Goal: Task Accomplishment & Management: Complete application form

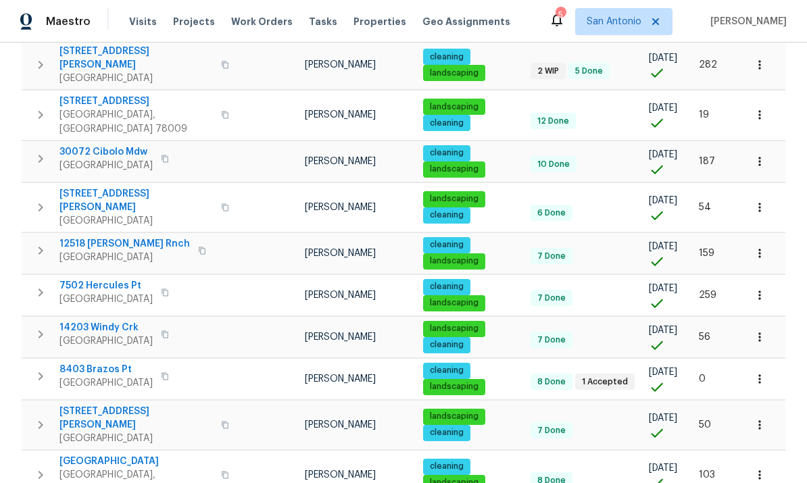
scroll to position [470, 0]
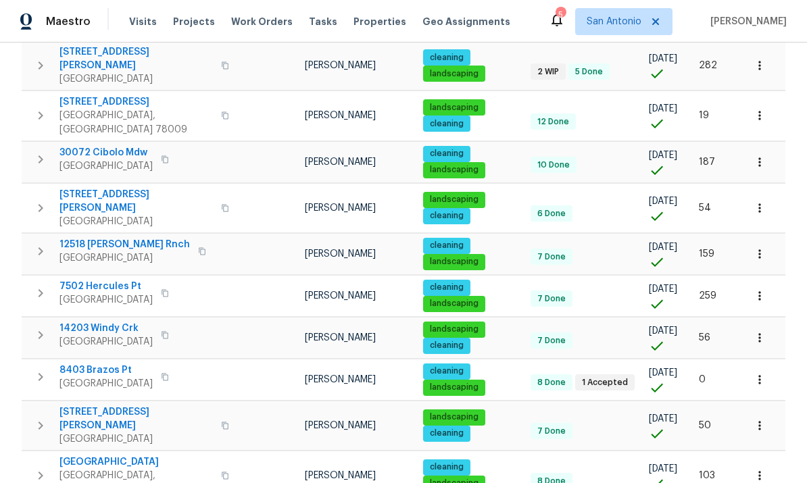
click at [88, 280] on span "7502 Hercules Pt" at bounding box center [105, 287] width 93 height 14
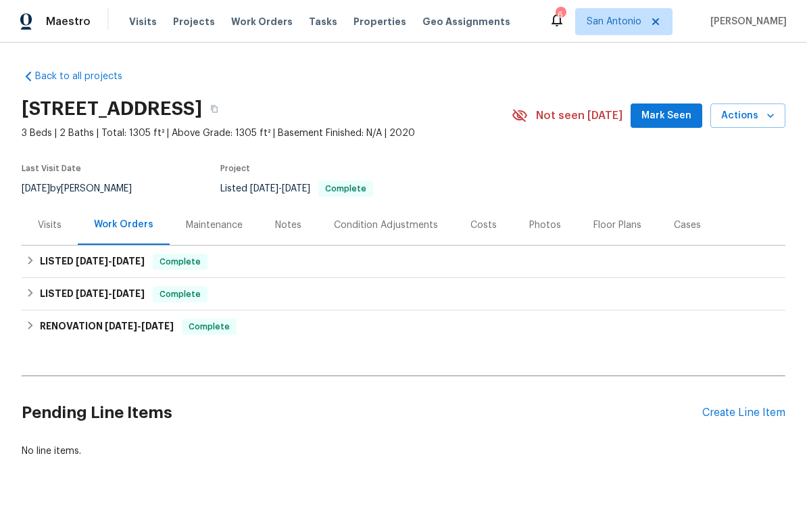
click at [658, 112] on span "Mark Seen" at bounding box center [667, 115] width 50 height 17
click at [772, 116] on icon "button" at bounding box center [770, 116] width 7 height 4
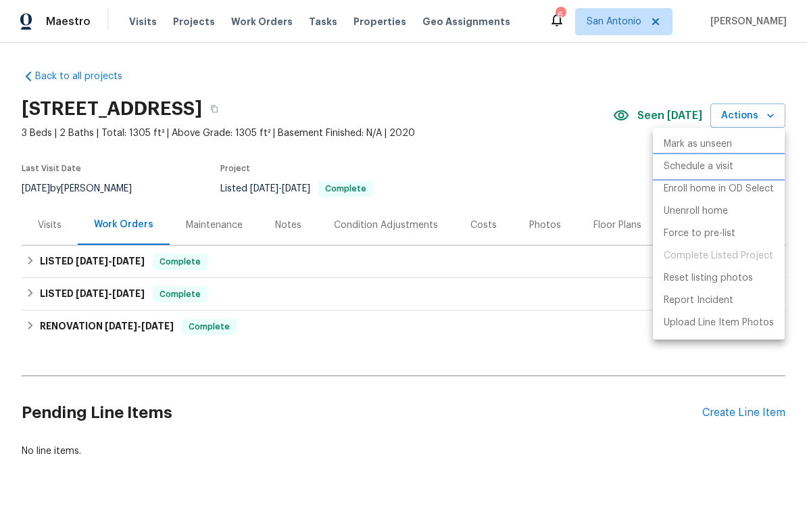
click at [701, 169] on p "Schedule a visit" at bounding box center [699, 167] width 70 height 14
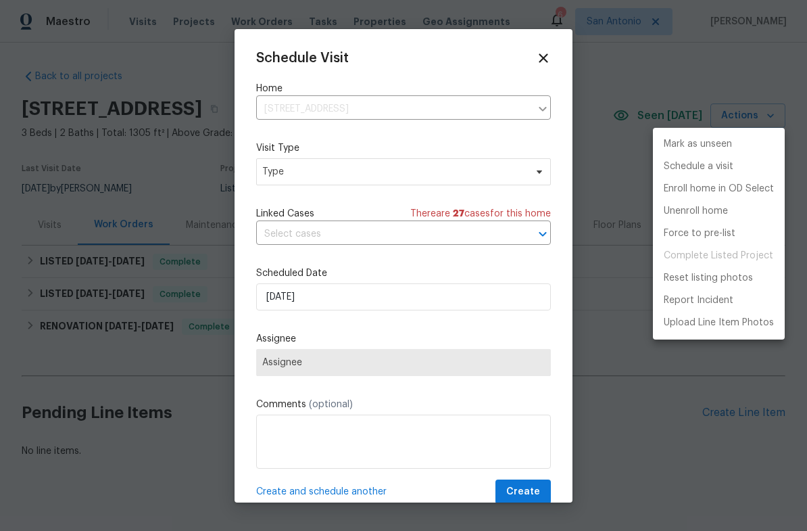
click at [346, 304] on div at bounding box center [403, 265] width 807 height 531
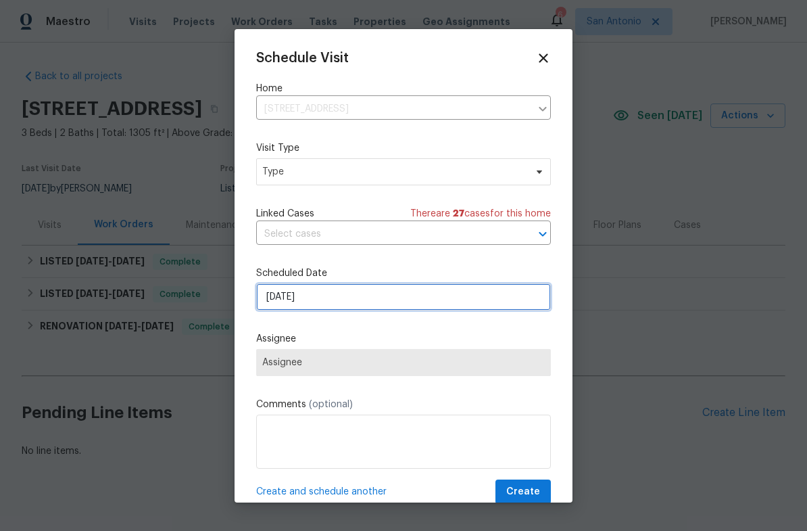
click at [365, 308] on input "8/13/2025" at bounding box center [403, 296] width 295 height 27
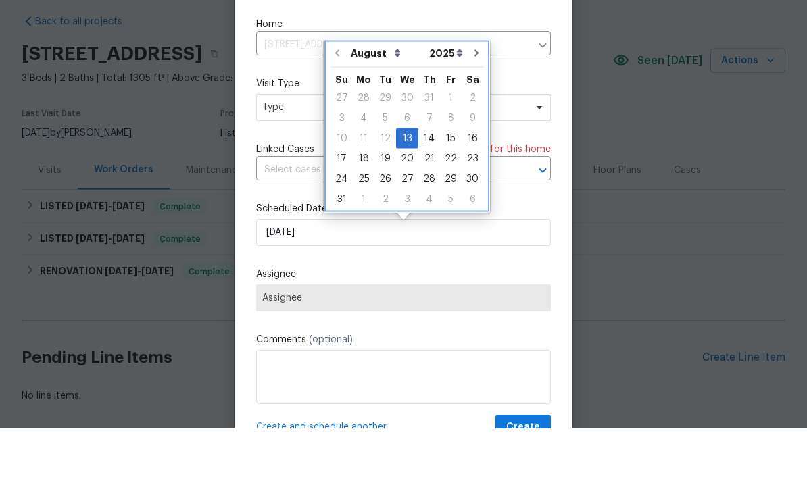
click at [471, 103] on icon "Go to next month" at bounding box center [476, 108] width 11 height 11
type input "9/13/2025"
select select "8"
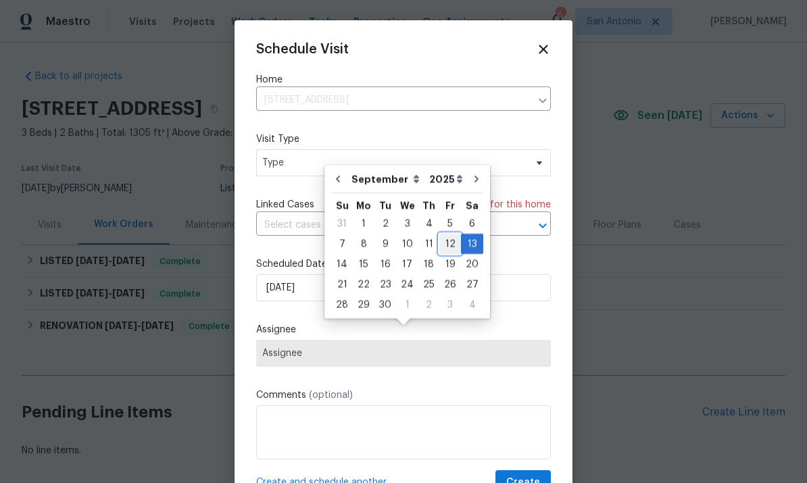
click at [445, 235] on div "12" at bounding box center [450, 244] width 22 height 19
type input "9/12/2025"
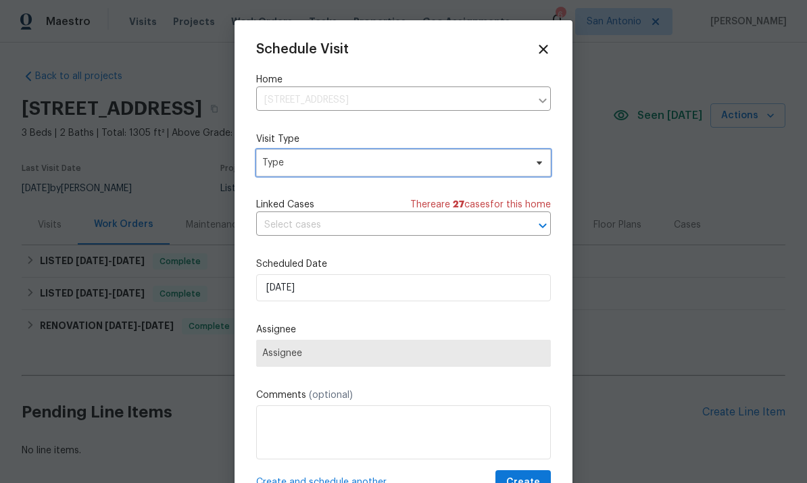
click at [335, 172] on span "Type" at bounding box center [403, 162] width 295 height 27
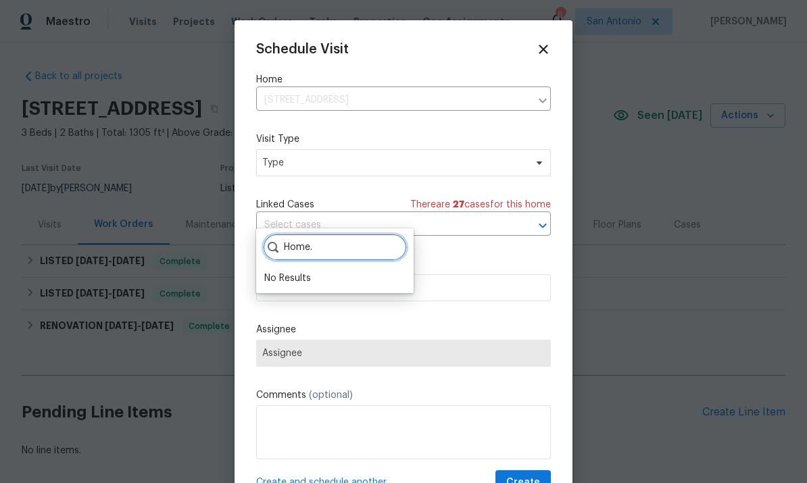
click at [344, 234] on input "Home." at bounding box center [335, 247] width 144 height 27
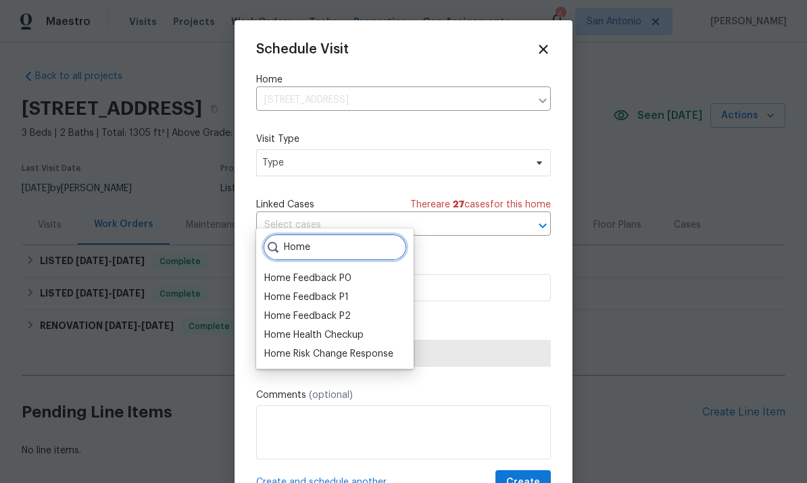
type input "Home"
click at [324, 329] on div "Home Health Checkup" at bounding box center [313, 336] width 99 height 14
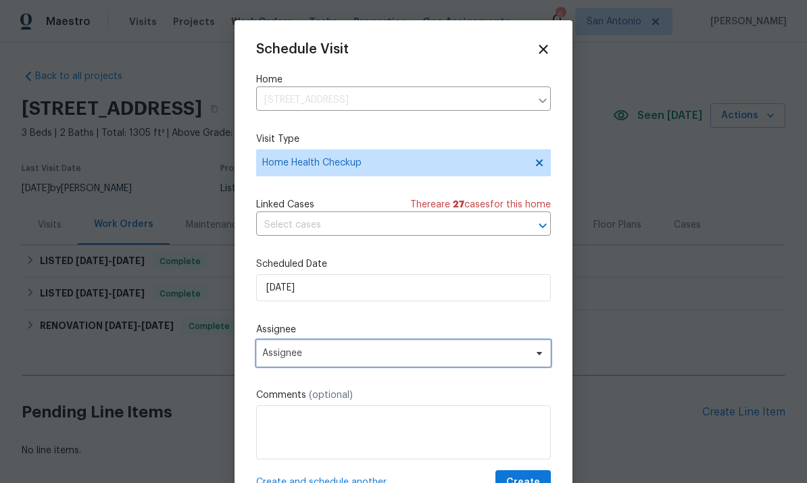
click at [539, 356] on icon at bounding box center [539, 353] width 5 height 3
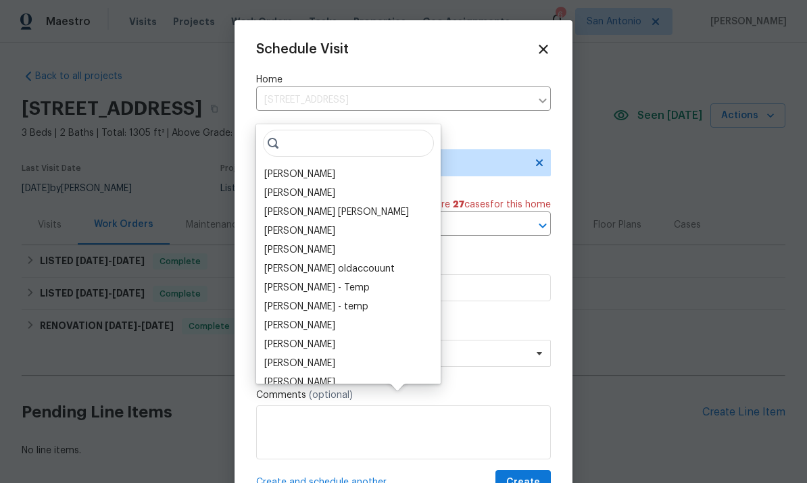
click at [289, 168] on div "[PERSON_NAME]" at bounding box center [299, 175] width 71 height 14
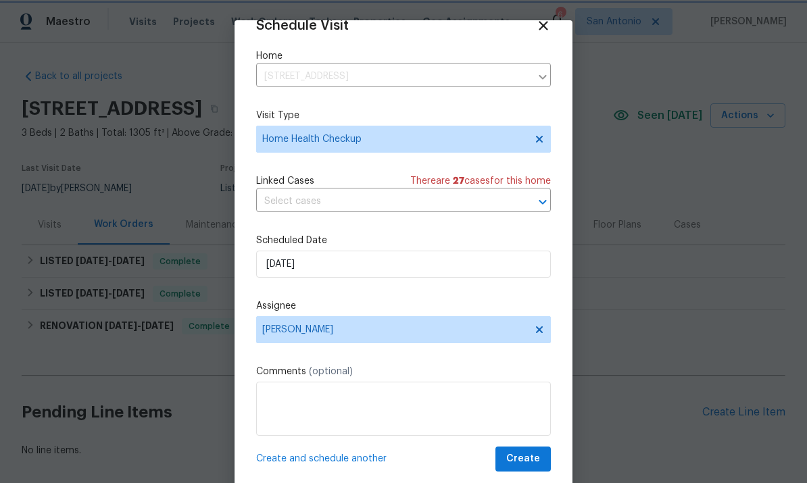
scroll to position [26, 0]
click at [522, 462] on span "Create" at bounding box center [523, 459] width 34 height 17
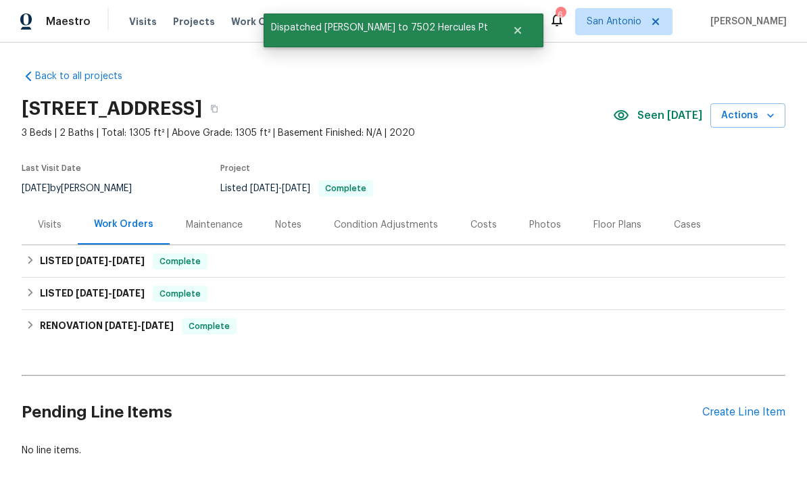
click at [729, 406] on div "Create Line Item" at bounding box center [743, 412] width 83 height 13
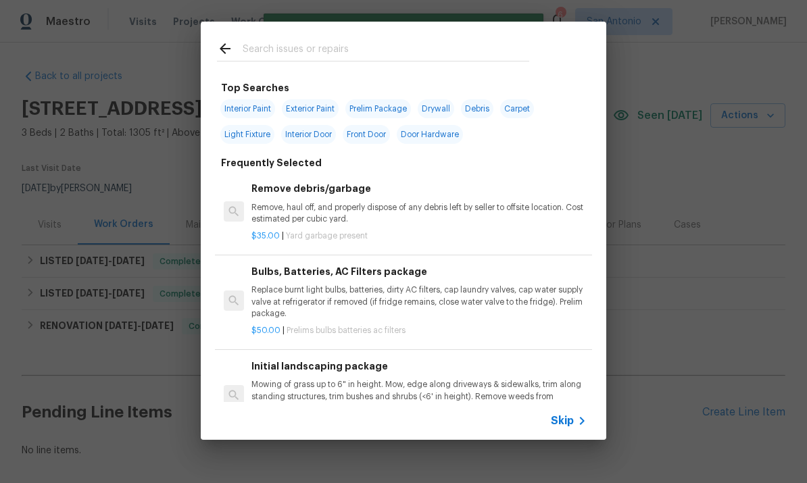
click at [573, 421] on span "Skip" at bounding box center [562, 421] width 23 height 14
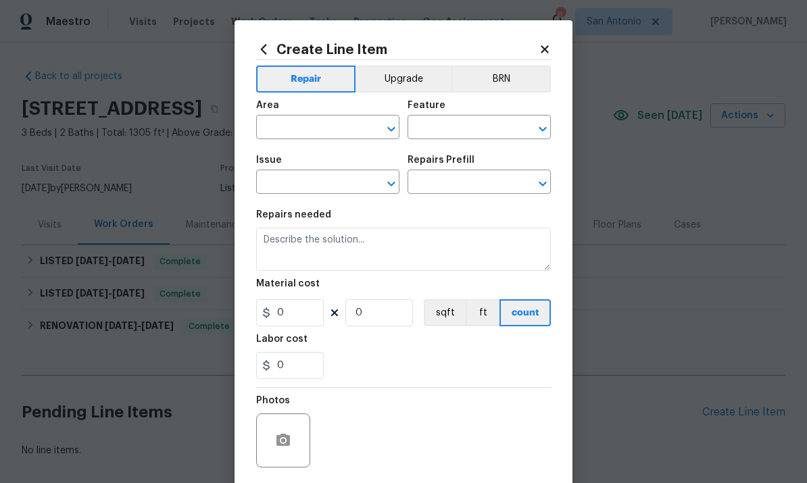
click at [297, 130] on input "text" at bounding box center [308, 128] width 105 height 21
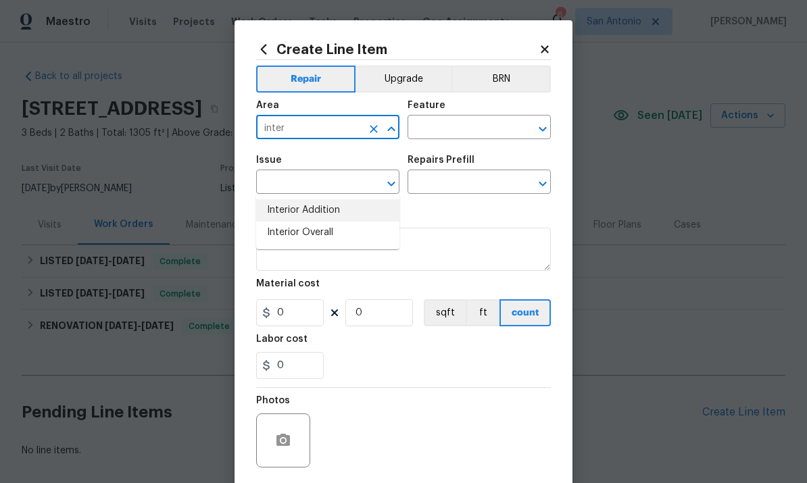
click at [308, 199] on li "Interior Addition" at bounding box center [327, 210] width 143 height 22
click at [313, 222] on li "Interior Overall" at bounding box center [327, 233] width 143 height 22
type input "Interior Overall"
click at [469, 123] on input "text" at bounding box center [460, 128] width 105 height 21
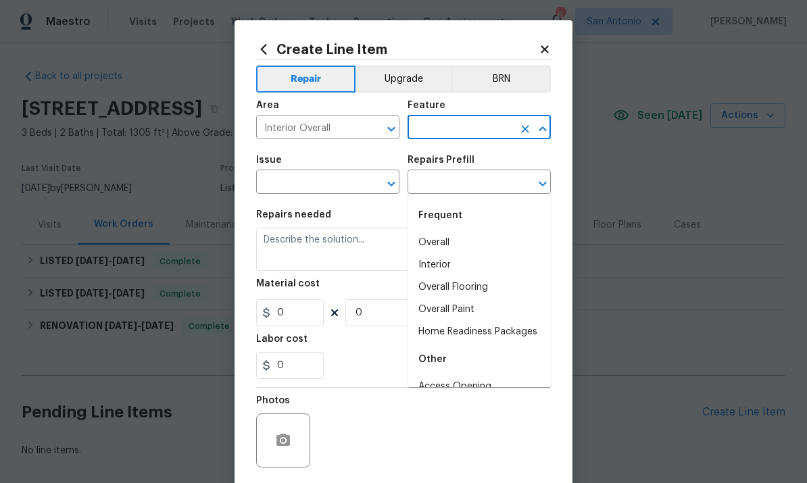
click at [498, 321] on li "Home Readiness Packages" at bounding box center [479, 332] width 143 height 22
type input "Home Readiness Packages"
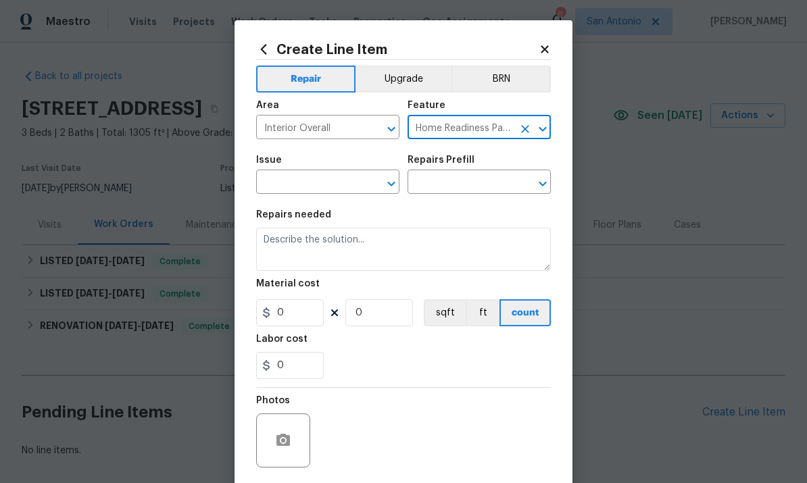
click at [304, 187] on input "text" at bounding box center [308, 183] width 105 height 21
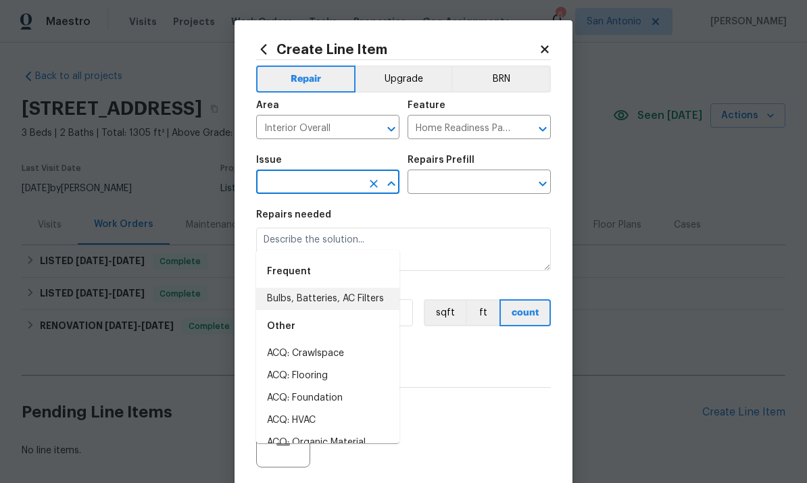
click at [336, 288] on li "Bulbs, Batteries, AC Filters" at bounding box center [327, 299] width 143 height 22
type input "Bulbs, Batteries, AC Filters"
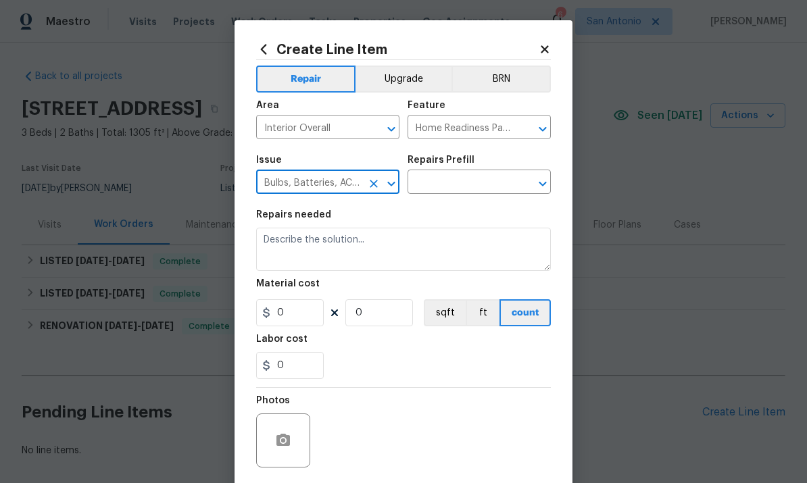
click at [448, 178] on input "text" at bounding box center [460, 183] width 105 height 21
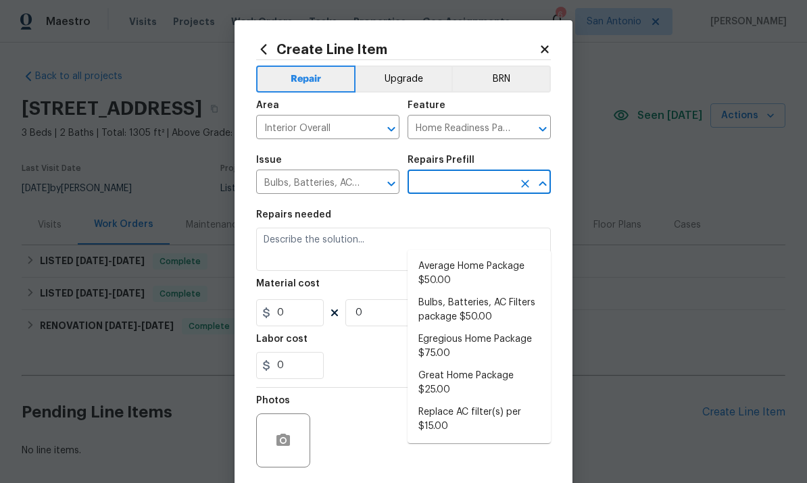
click at [464, 292] on li "Bulbs, Batteries, AC Filters package $50.00" at bounding box center [479, 310] width 143 height 37
type input "Bulbs, Batteries, AC Filters package $50.00"
type textarea "Replace burnt light bulbs, batteries, dirty AC filters, cap laundry valves, cap…"
type input "1"
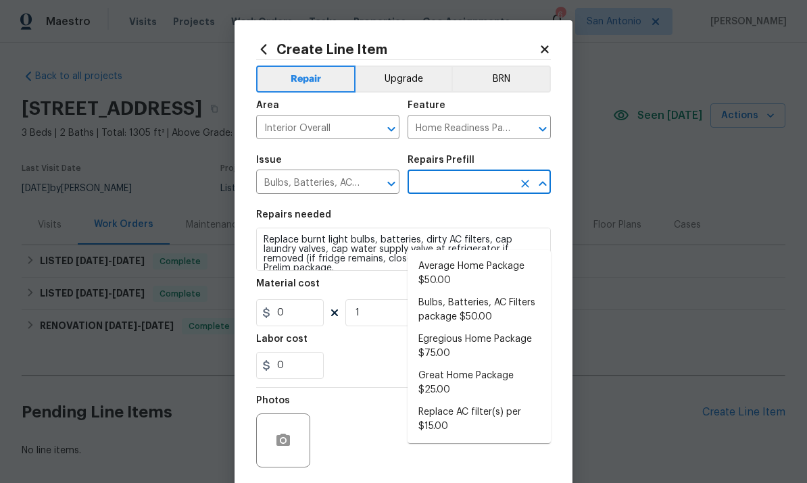
type input "Bulbs, Batteries, AC Filters package $50.00"
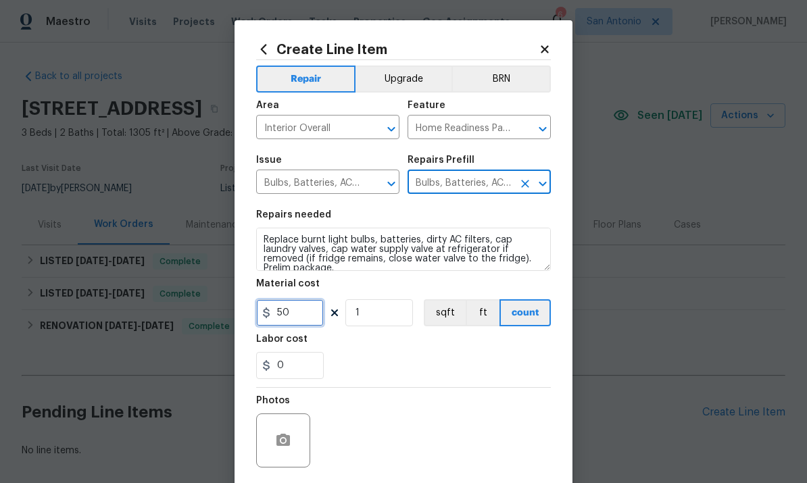
click at [304, 316] on input "50" at bounding box center [290, 312] width 68 height 27
type input "10"
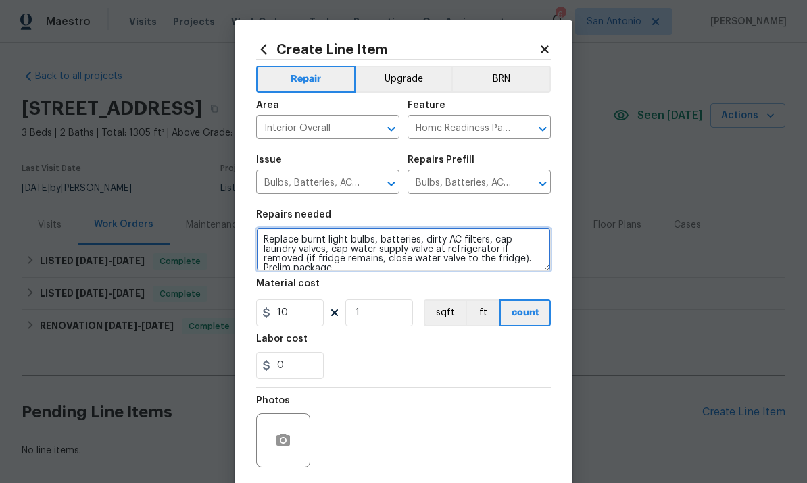
click at [258, 237] on textarea "Replace burnt light bulbs, batteries, dirty AC filters, cap laundry valves, cap…" at bounding box center [403, 249] width 295 height 43
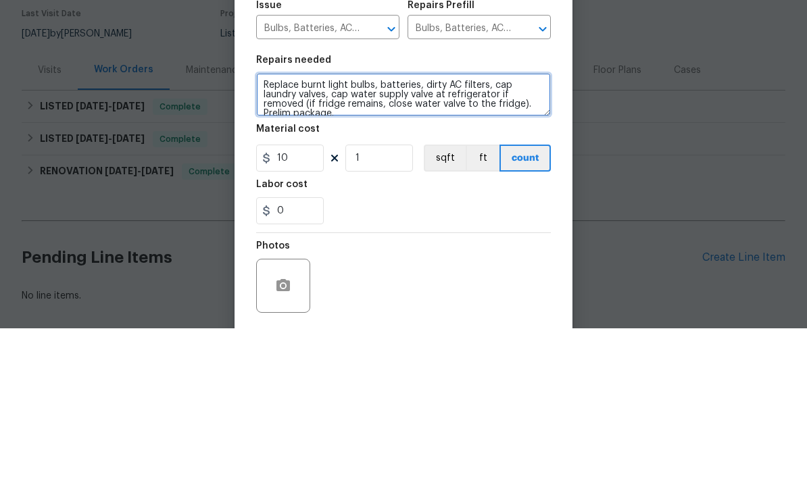
click at [274, 228] on textarea "Replace burnt light bulbs, batteries, dirty AC filters, cap laundry valves, cap…" at bounding box center [403, 249] width 295 height 43
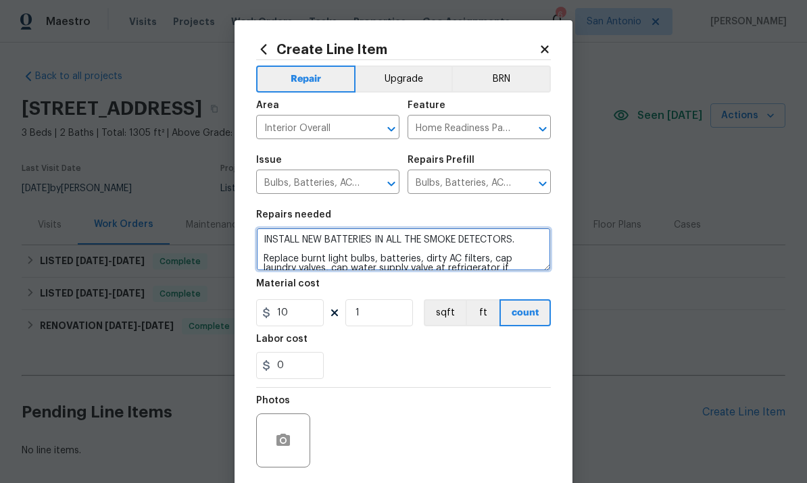
type textarea "INSTALL NEW BATTERIES IN ALL THE SMOKE DETECTORS. Replace burnt light bulbs, ba…"
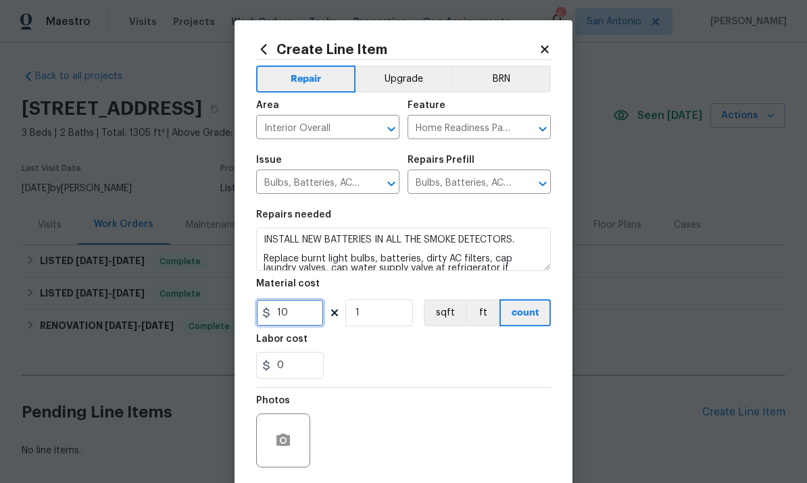
click at [306, 320] on input "10" at bounding box center [290, 312] width 68 height 27
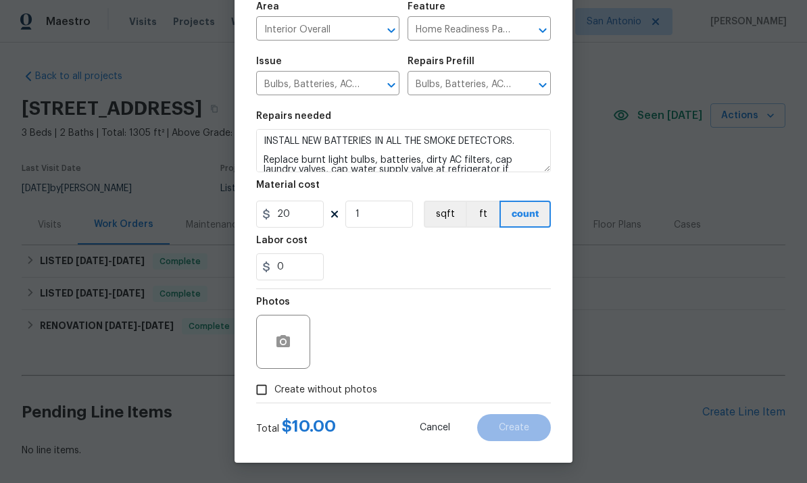
scroll to position [101, 0]
type input "20"
click at [381, 218] on input "1" at bounding box center [379, 214] width 68 height 27
click at [262, 397] on input "Create without photos" at bounding box center [262, 390] width 26 height 26
checkbox input "true"
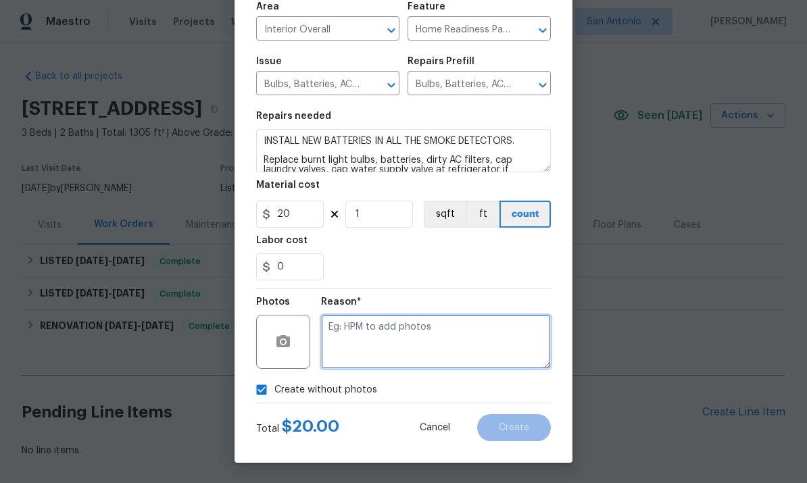
click at [389, 320] on textarea at bounding box center [436, 342] width 230 height 54
type textarea "."
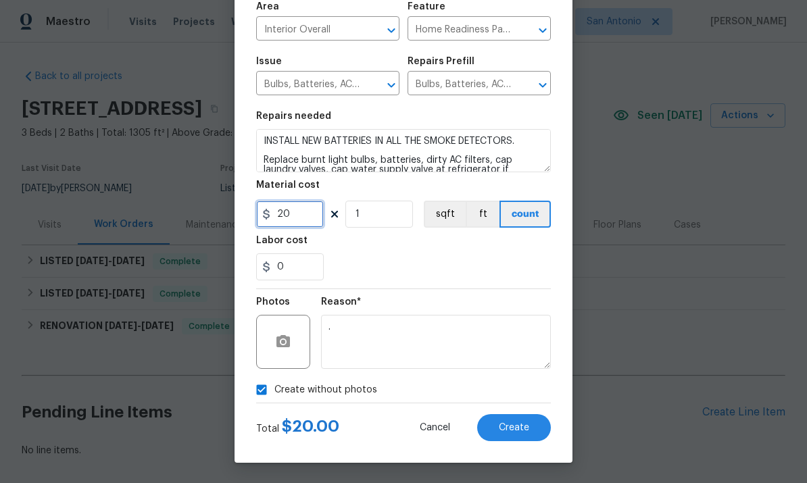
click at [304, 210] on input "20" at bounding box center [290, 214] width 68 height 27
type input "25"
click at [515, 417] on button "Create" at bounding box center [514, 427] width 74 height 27
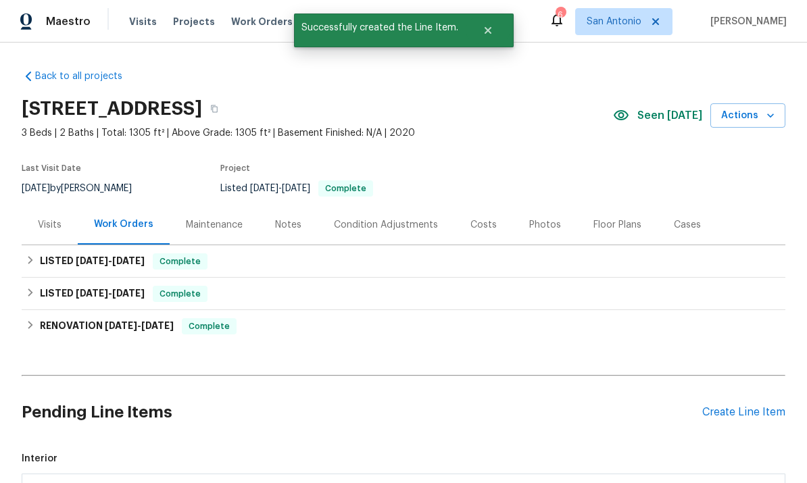
click at [742, 406] on div "Create Line Item" at bounding box center [743, 412] width 83 height 13
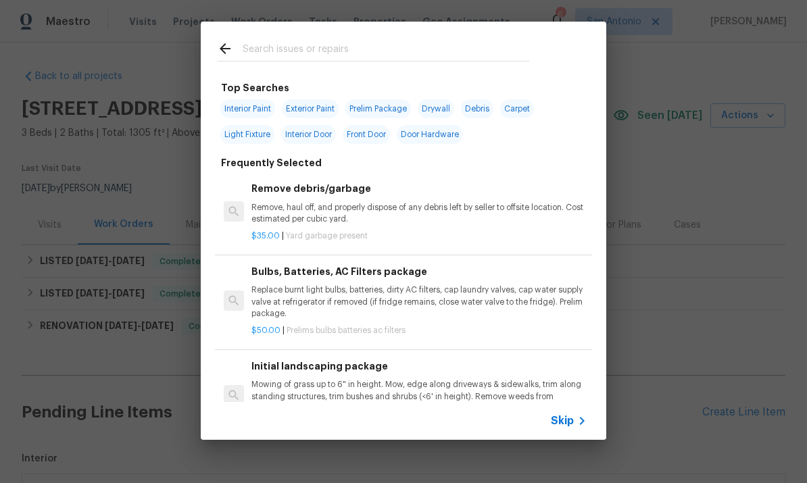
click at [686, 125] on div "Top Searches Interior Paint Exterior Paint Prelim Package Drywall Debris Carpet…" at bounding box center [403, 231] width 807 height 462
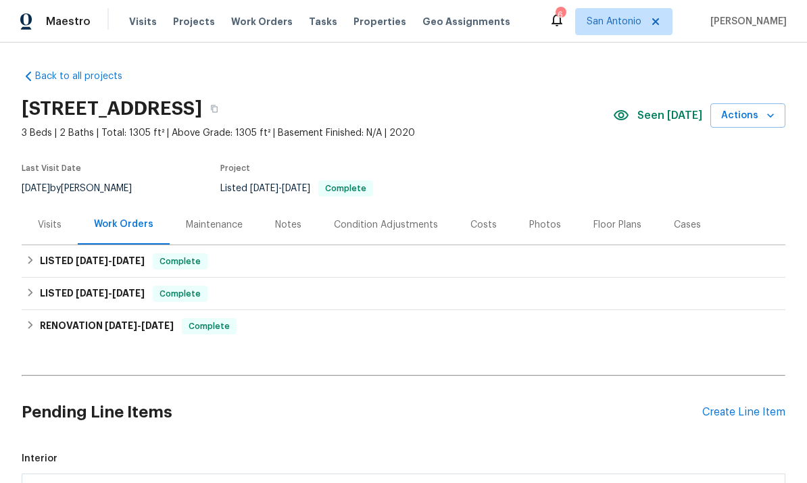
scroll to position [0, 0]
click at [729, 416] on div "Create Line Item" at bounding box center [743, 412] width 83 height 13
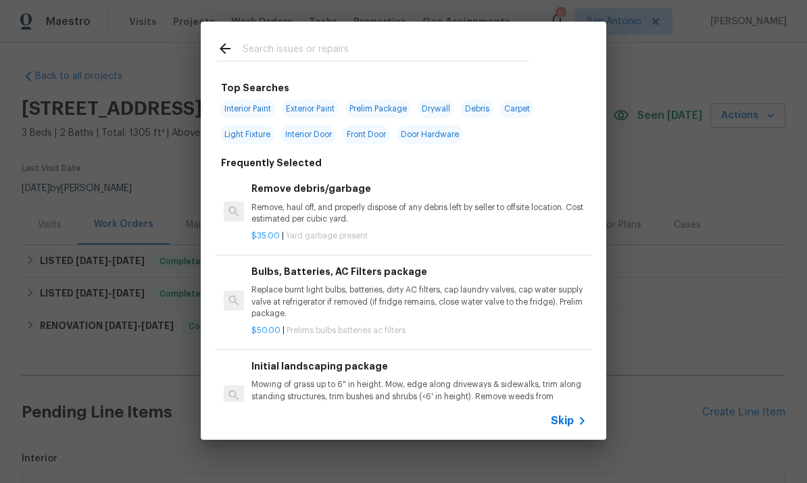
click at [562, 425] on span "Skip" at bounding box center [562, 421] width 23 height 14
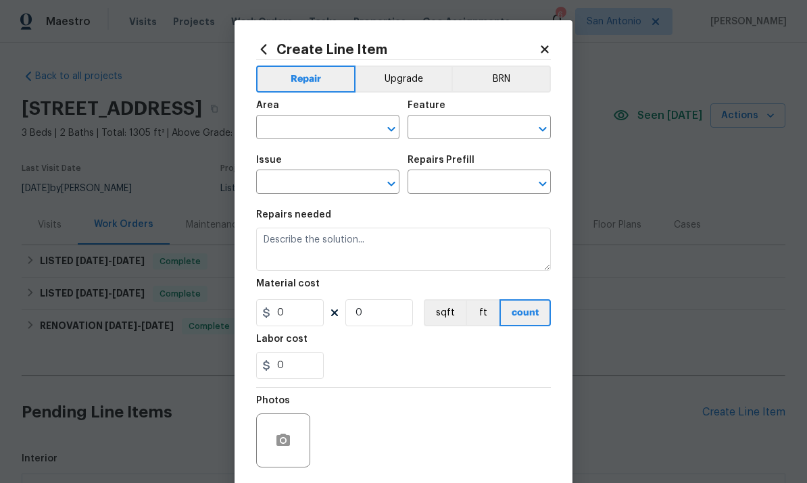
click at [312, 134] on input "text" at bounding box center [308, 128] width 105 height 21
click at [313, 185] on li "Exterior Overall" at bounding box center [327, 182] width 143 height 22
type input "Exterior Overall"
click at [462, 138] on input "text" at bounding box center [460, 128] width 105 height 21
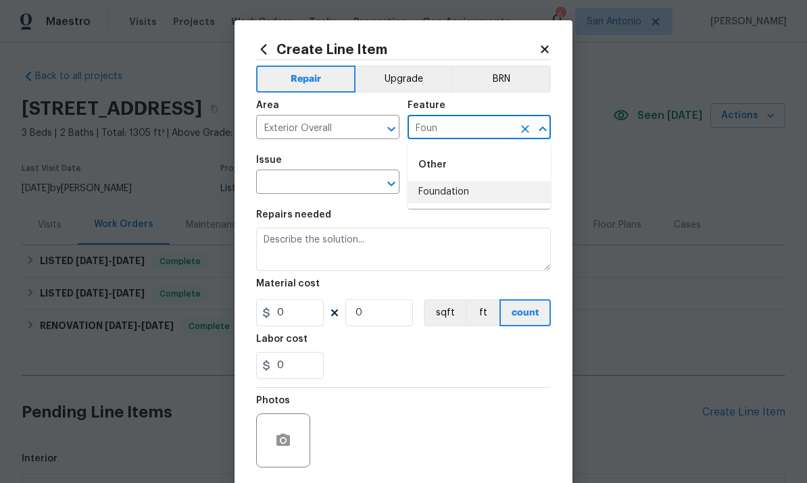
click at [459, 198] on li "Foundation" at bounding box center [479, 192] width 143 height 22
type input "Foundation"
click at [303, 187] on input "text" at bounding box center [308, 183] width 105 height 21
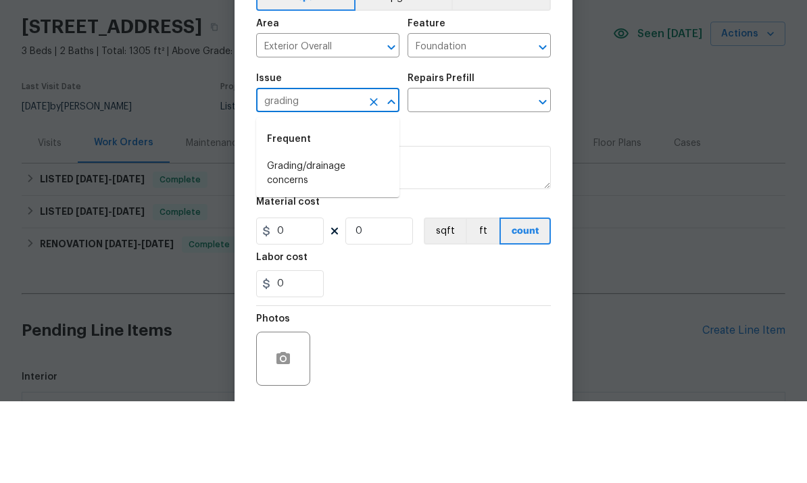
scroll to position [51, 0]
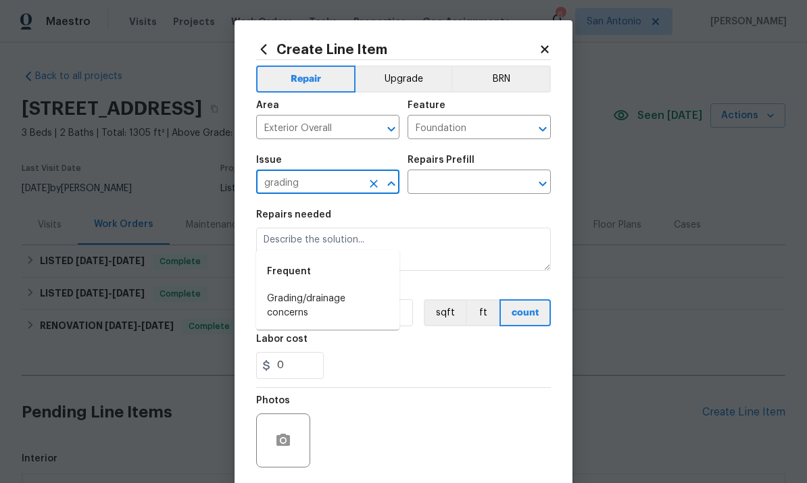
click at [295, 288] on li "Grading/drainage concerns" at bounding box center [327, 306] width 143 height 37
type input "Grading/drainage concerns"
click at [444, 186] on input "text" at bounding box center [460, 183] width 105 height 21
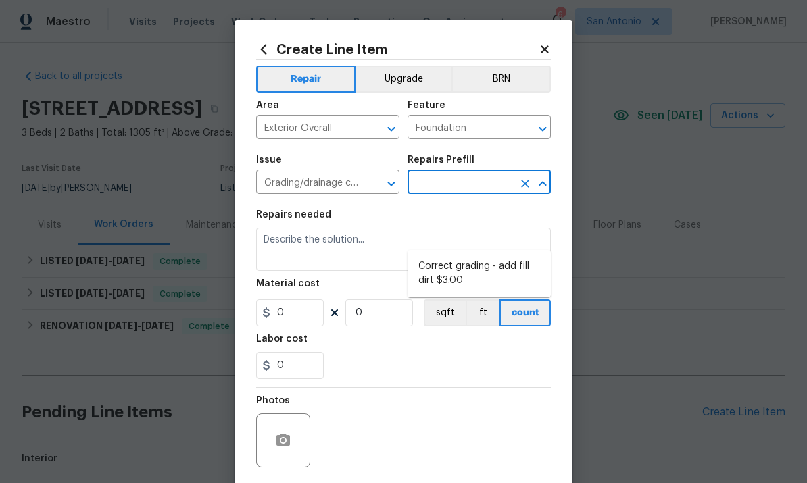
click at [454, 256] on li "Correct grading - add fill dirt $3.00" at bounding box center [479, 274] width 143 height 37
type input "Correct grading - add fill dirt $3.00"
type textarea "Add dirt where foundation is exposed. Leave 4-6" exposed. Grade away from house."
type input "3"
type input "1"
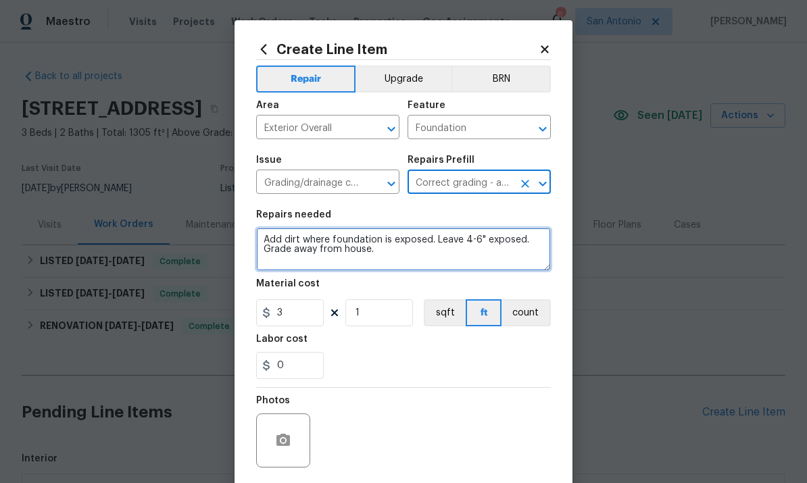
click at [264, 242] on textarea "Add dirt where foundation is exposed. Leave 4-6" exposed. Grade away from house." at bounding box center [403, 249] width 295 height 43
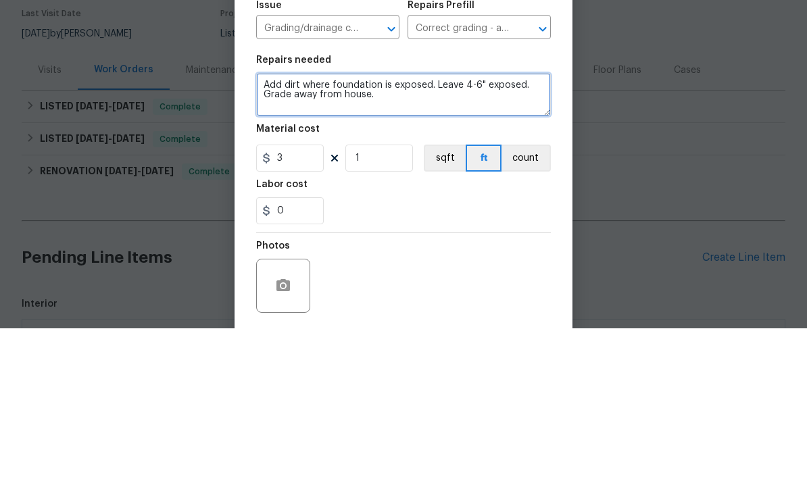
scroll to position [3, 0]
click at [267, 228] on textarea "Add dirt where foundation is exposed. Leave 4-6" exposed. Grade away from house." at bounding box center [403, 249] width 295 height 43
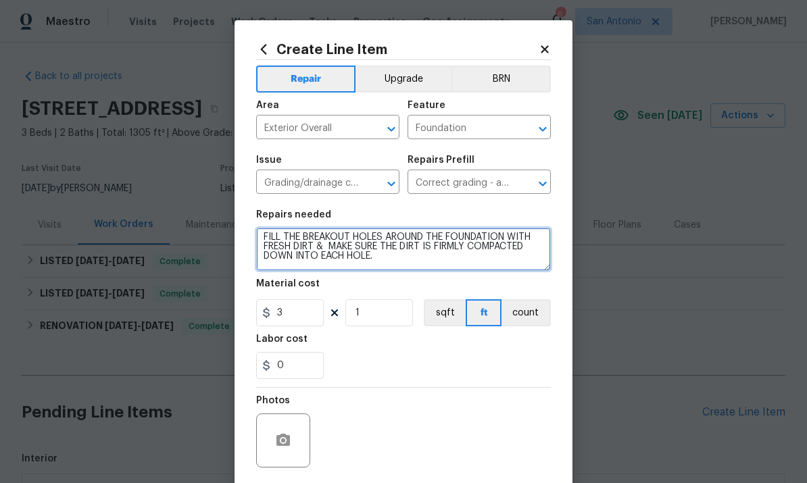
type textarea "FILL THE BREAKOUT HOLES AROUND THE FOUNDATION WITH FRESH DIRT & MAKE SURE THE D…"
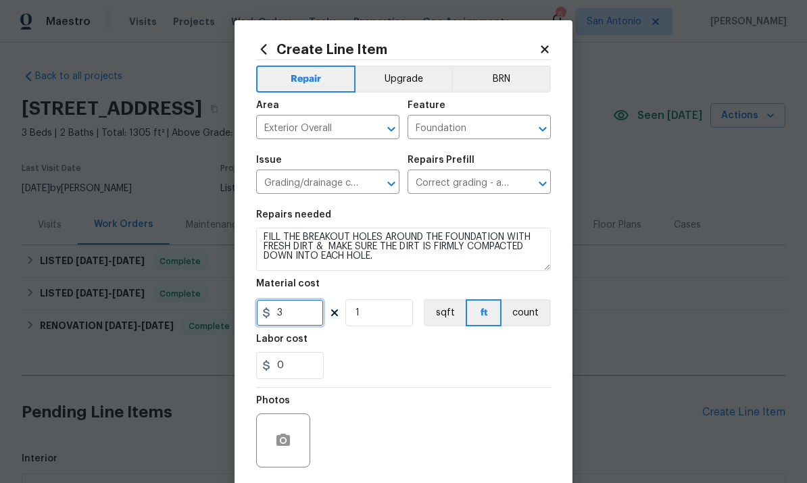
click at [295, 318] on input "3" at bounding box center [290, 312] width 68 height 27
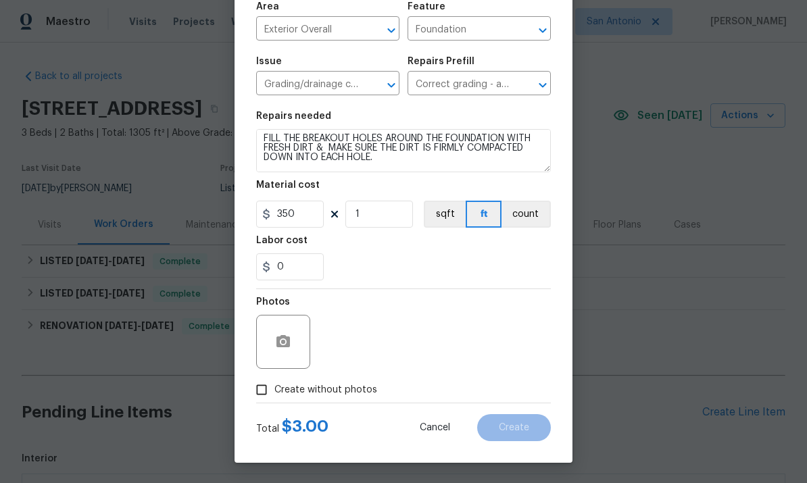
scroll to position [101, 0]
type input "350"
click at [287, 341] on icon "button" at bounding box center [284, 341] width 14 height 12
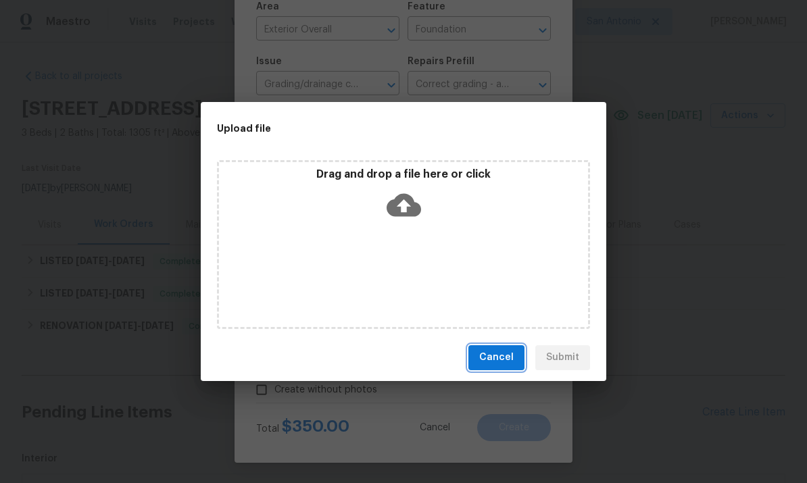
click at [502, 369] on button "Cancel" at bounding box center [497, 357] width 56 height 25
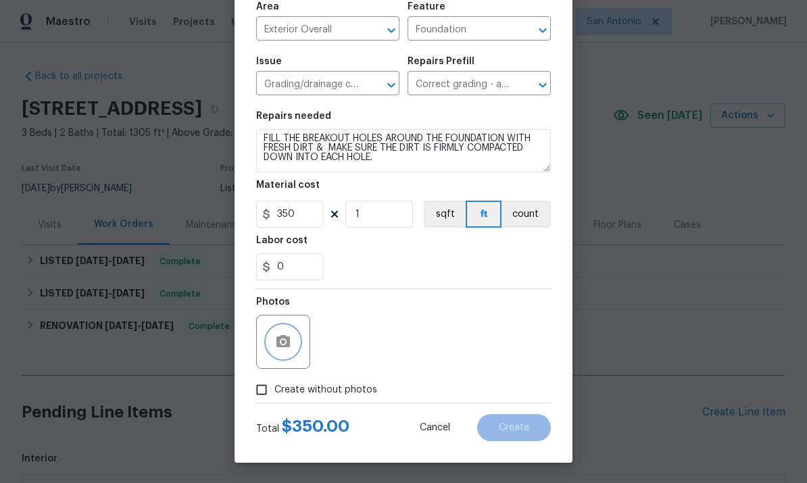
click at [280, 342] on icon "button" at bounding box center [284, 341] width 14 height 12
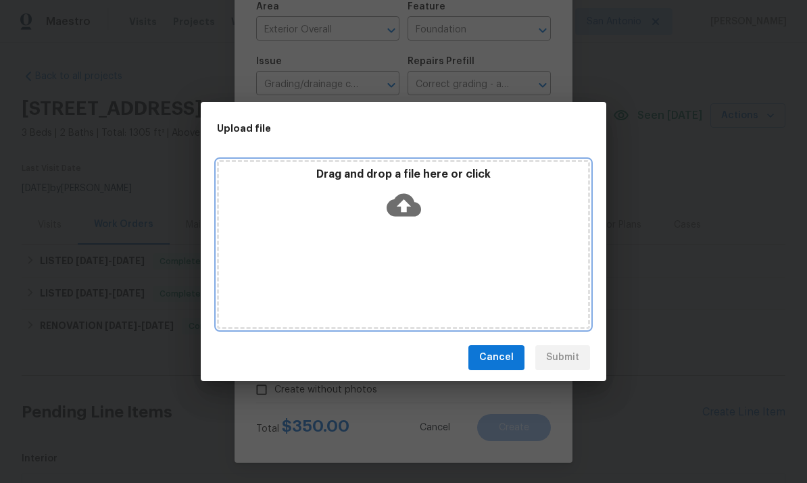
click at [407, 208] on icon at bounding box center [404, 204] width 34 height 23
click at [404, 203] on icon at bounding box center [404, 205] width 34 height 34
click at [401, 204] on icon at bounding box center [404, 205] width 34 height 34
